Goal: Task Accomplishment & Management: Manage account settings

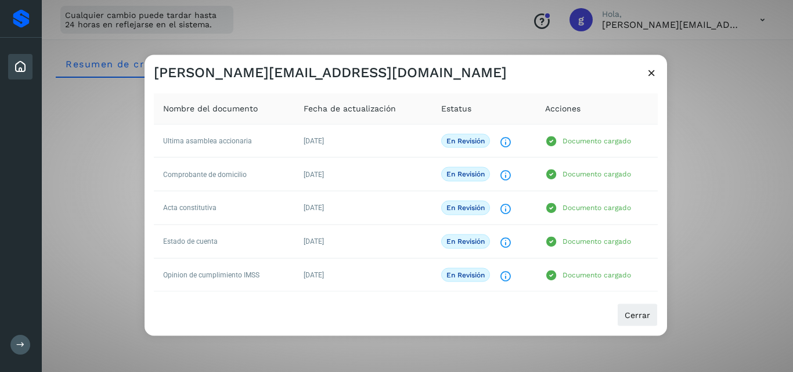
click at [649, 70] on icon at bounding box center [652, 72] width 12 height 12
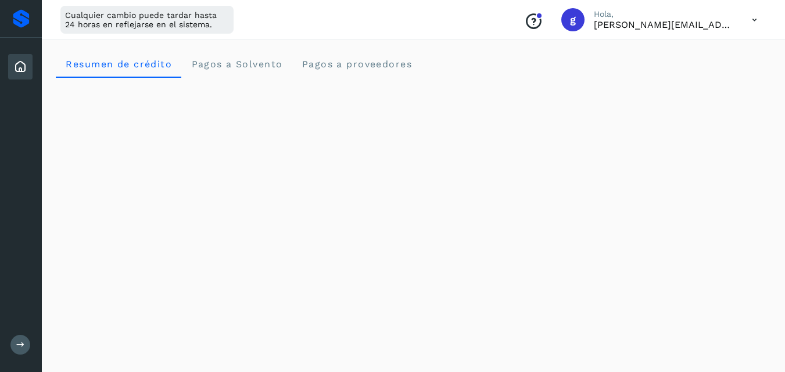
click at [759, 16] on icon at bounding box center [754, 20] width 24 height 24
click at [684, 52] on div "Documentación" at bounding box center [696, 52] width 138 height 22
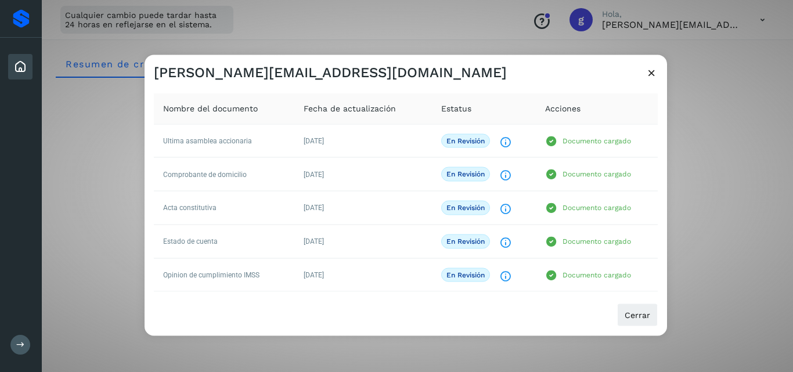
click at [723, 31] on div "[PERSON_NAME][EMAIL_ADDRESS][DOMAIN_NAME] Nombre del documento Fecha de actuali…" at bounding box center [396, 186] width 793 height 372
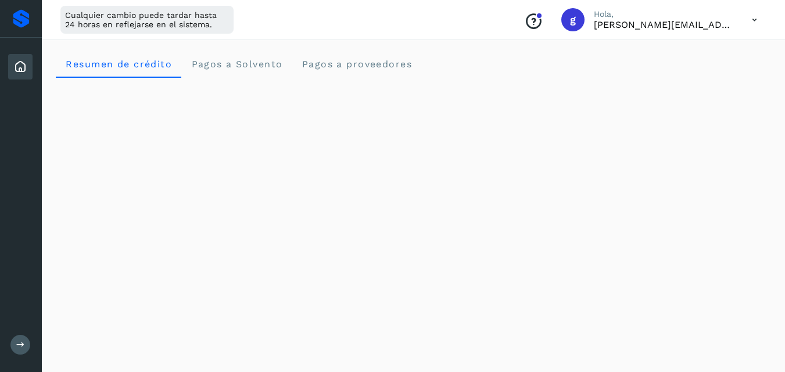
click at [750, 21] on icon at bounding box center [754, 20] width 24 height 24
click at [671, 75] on div "Cerrar sesión" at bounding box center [696, 75] width 138 height 22
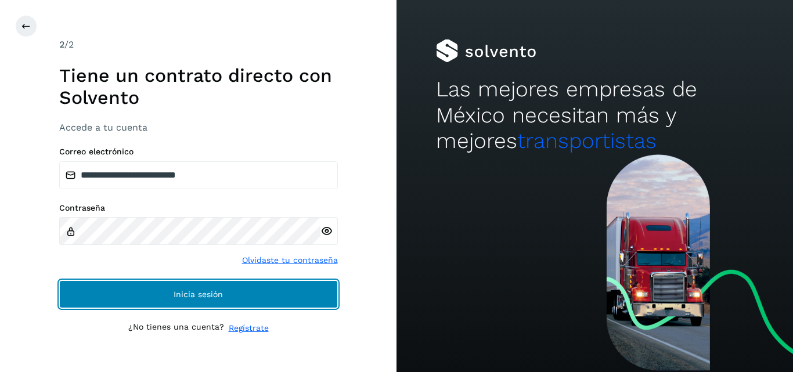
click at [179, 295] on span "Inicia sesión" at bounding box center [198, 294] width 49 height 8
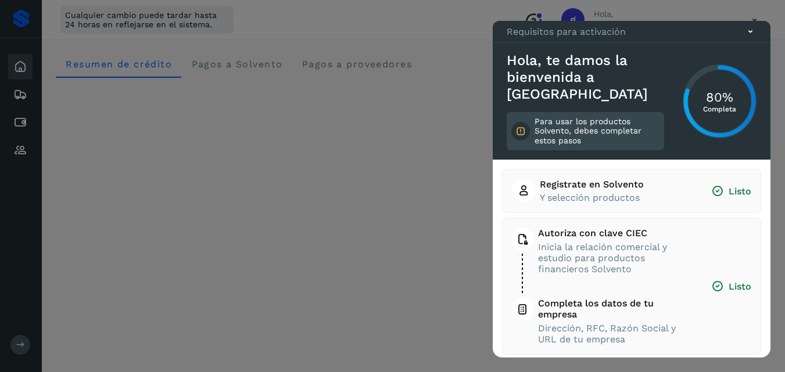
click at [749, 38] on icon at bounding box center [750, 32] width 12 height 12
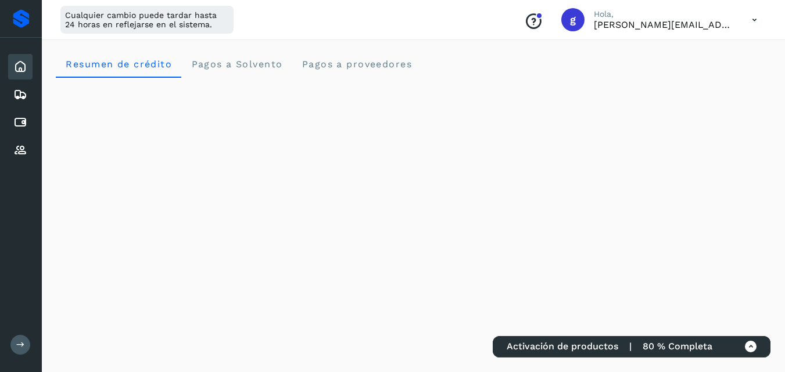
click at [749, 19] on icon at bounding box center [754, 20] width 24 height 24
click at [693, 48] on div "Documentación" at bounding box center [696, 52] width 138 height 22
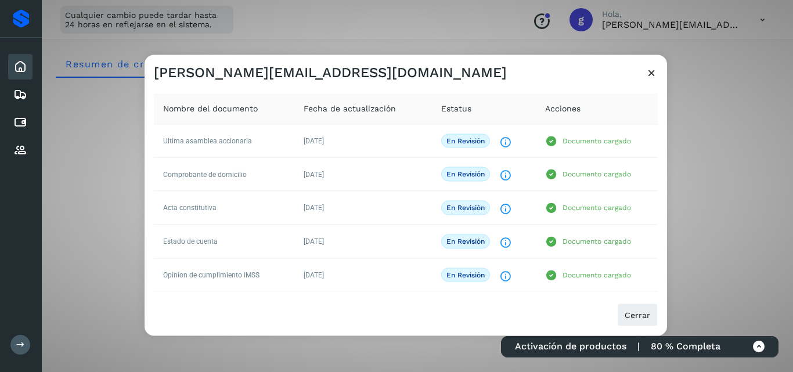
click at [649, 66] on div "[PERSON_NAME][EMAIL_ADDRESS][DOMAIN_NAME]" at bounding box center [406, 68] width 523 height 27
click at [649, 73] on icon at bounding box center [652, 72] width 12 height 12
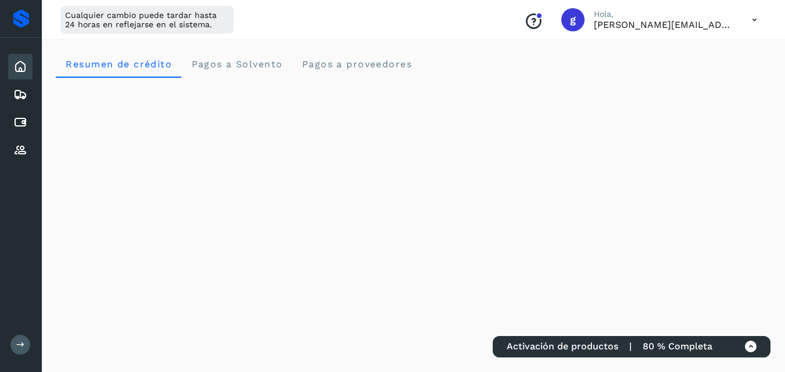
click at [756, 19] on icon at bounding box center [754, 20] width 24 height 24
click at [685, 74] on div "Cerrar sesión" at bounding box center [696, 75] width 138 height 22
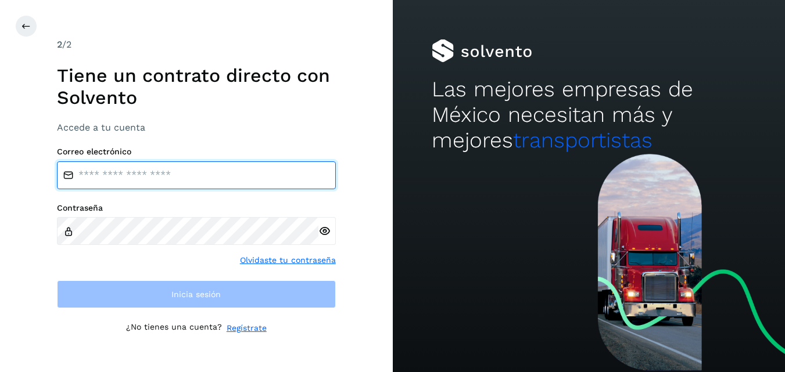
type input "**********"
